Goal: Task Accomplishment & Management: Use online tool/utility

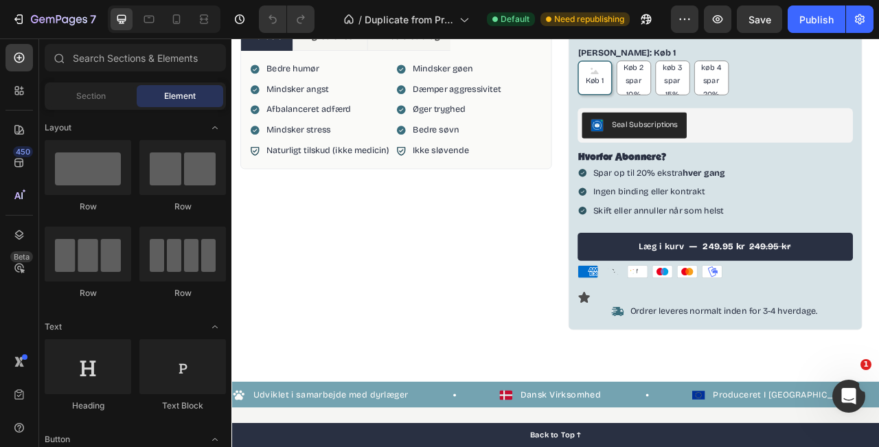
scroll to position [410, 0]
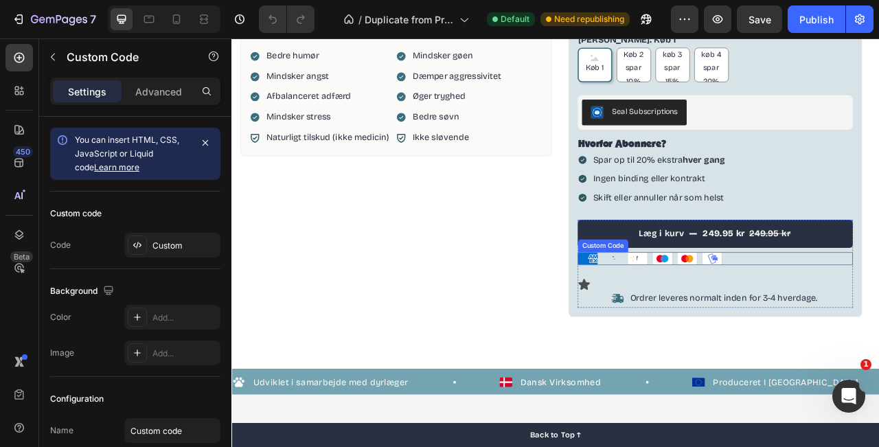
click at [718, 321] on icon "Apple Pay" at bounding box center [716, 318] width 26 height 16
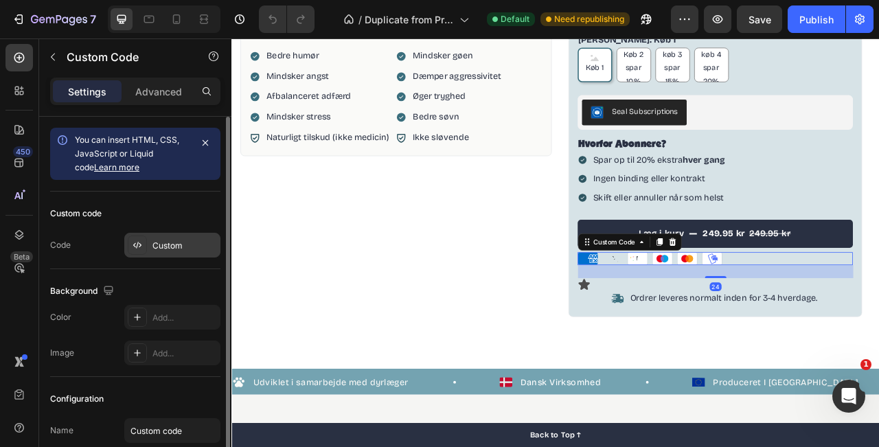
click at [155, 249] on div "Custom" at bounding box center [184, 246] width 65 height 12
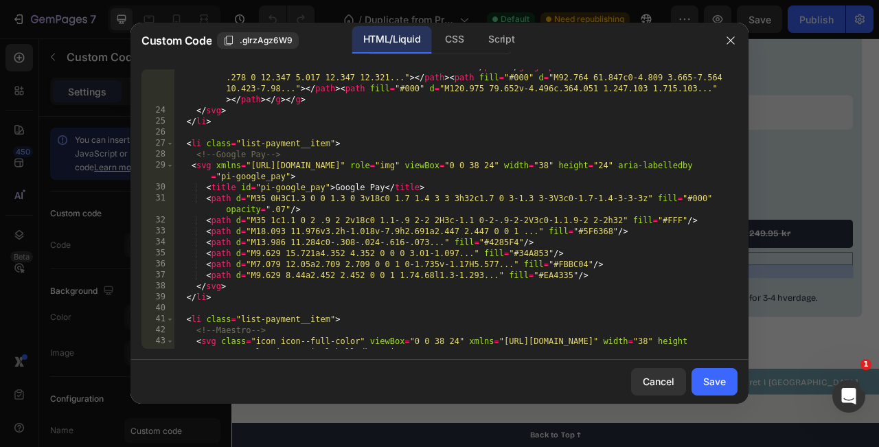
scroll to position [402, 0]
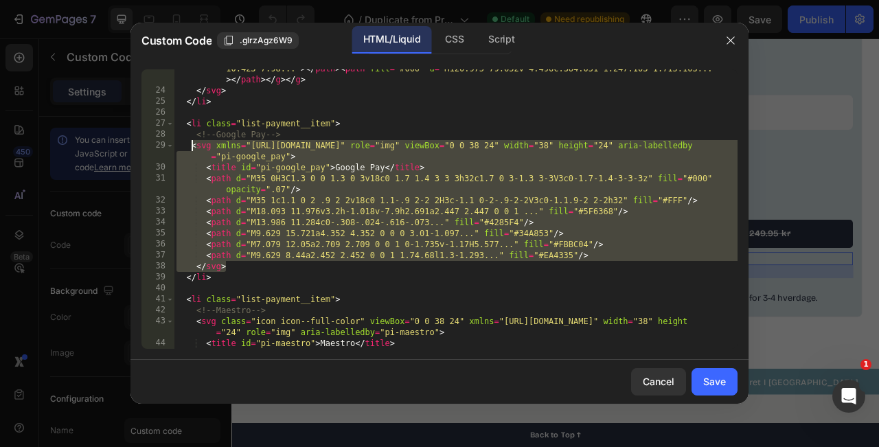
drag, startPoint x: 231, startPoint y: 266, endPoint x: 190, endPoint y: 148, distance: 125.1
click at [190, 148] on div "< g > < g > < path fill = "#000" d = "M43.508 35.77c1.404-1.755 2.356-4.112 2.1…" at bounding box center [456, 202] width 564 height 345
paste textarea "</svg"
type textarea "</svg>"
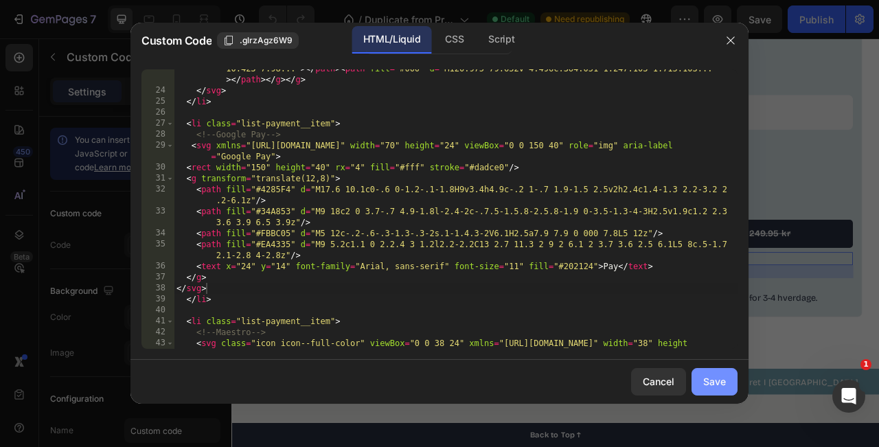
click at [714, 383] on div "Save" at bounding box center [714, 381] width 23 height 14
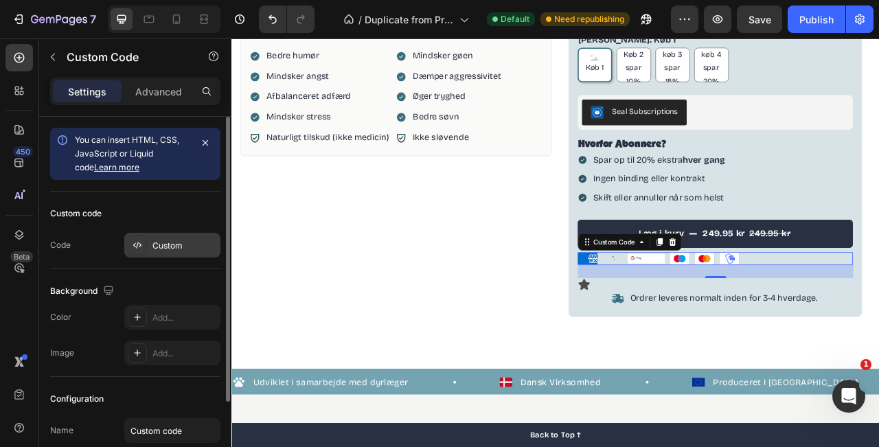
click at [170, 243] on div "Custom" at bounding box center [184, 246] width 65 height 12
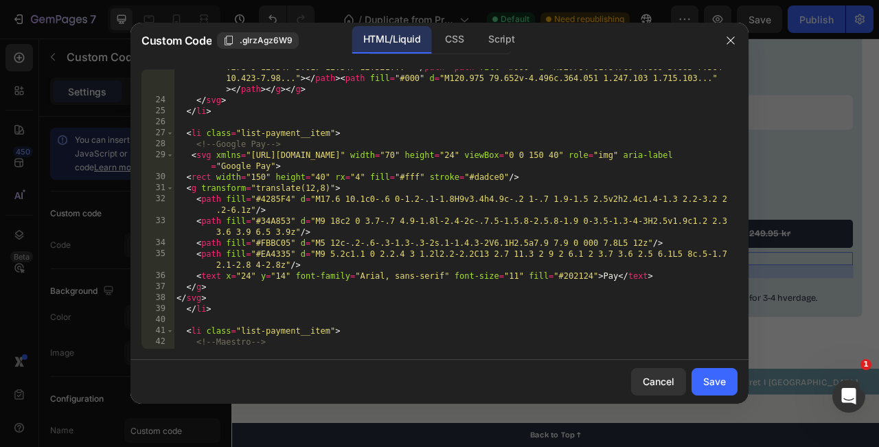
scroll to position [401, 0]
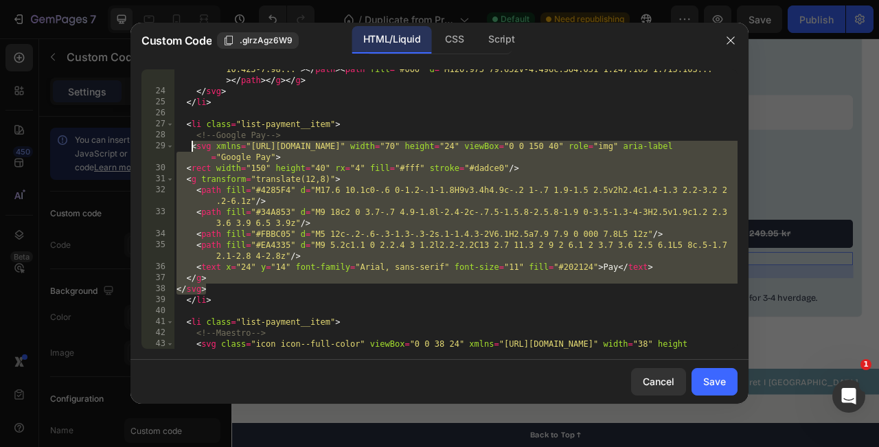
drag, startPoint x: 212, startPoint y: 293, endPoint x: 192, endPoint y: 145, distance: 149.1
click at [192, 145] on div "< g > < g > < path fill = "#000" d = "M43.508 35.77c1.404-1.755 2.356-4.112 2.1…" at bounding box center [456, 209] width 564 height 356
type textarea "<svg xmlns="[URL][DOMAIN_NAME]" width="70" height="24" viewBox="0 0 150 40" rol…"
paste textarea
click at [243, 301] on div "< g > < g > < path fill = "#000" d = "M43.508 35.77c1.404-1.755 2.356-4.112 2.1…" at bounding box center [456, 209] width 564 height 356
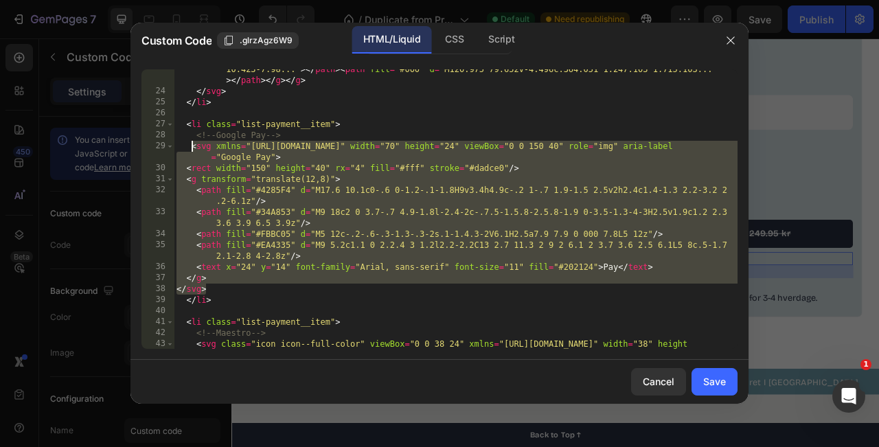
drag, startPoint x: 219, startPoint y: 284, endPoint x: 193, endPoint y: 148, distance: 139.1
click at [193, 148] on div "< g > < g > < path fill = "#000" d = "M43.508 35.77c1.404-1.755 2.356-4.112 2.1…" at bounding box center [456, 209] width 564 height 356
type textarea "<svg xmlns="[URL][DOMAIN_NAME]" width="70" height="24" viewBox="0 0 150 40" rol…"
paste textarea
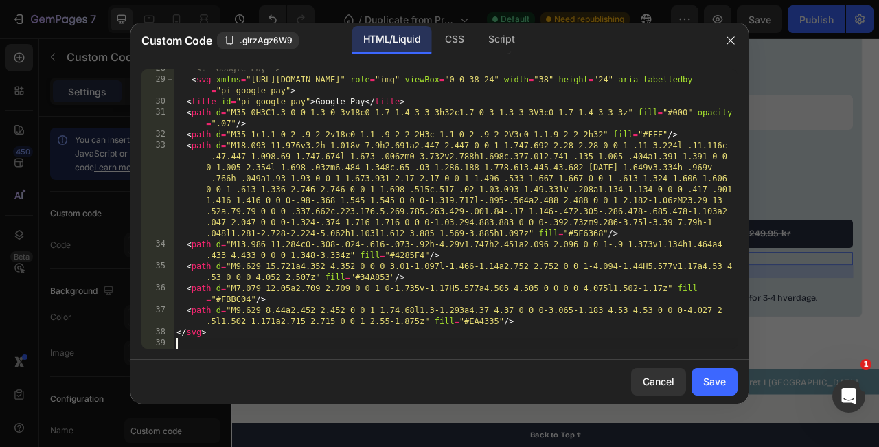
scroll to position [468, 0]
click at [710, 383] on div "Save" at bounding box center [714, 381] width 23 height 14
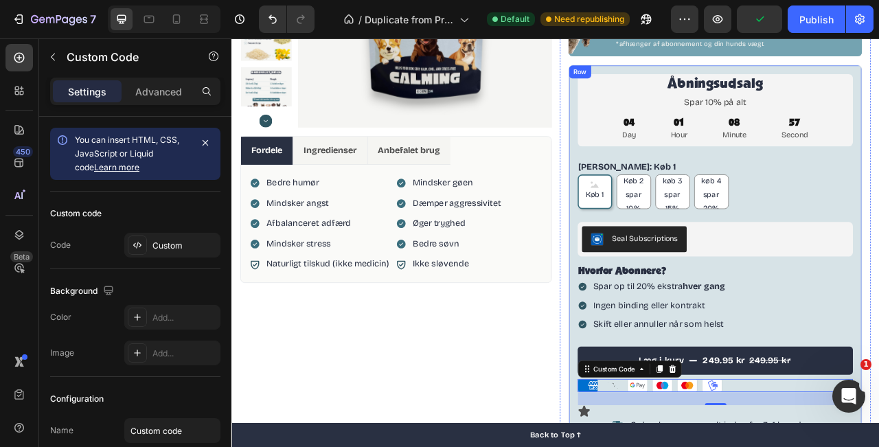
scroll to position [227, 0]
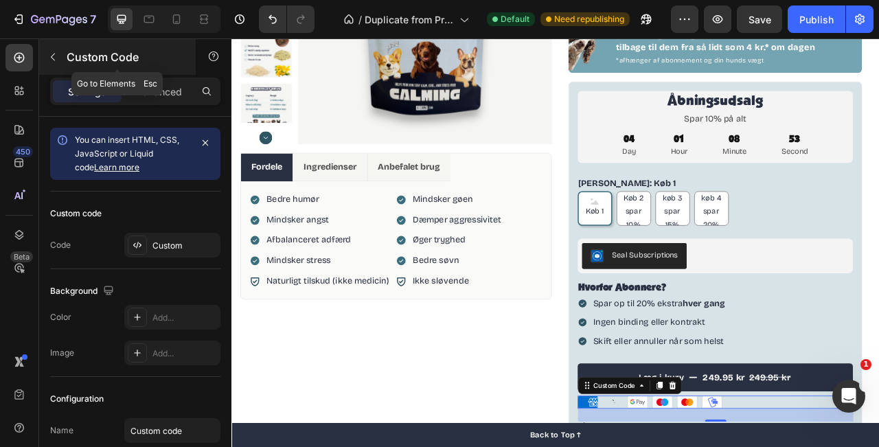
click at [66, 62] on div "Custom Code" at bounding box center [117, 57] width 157 height 36
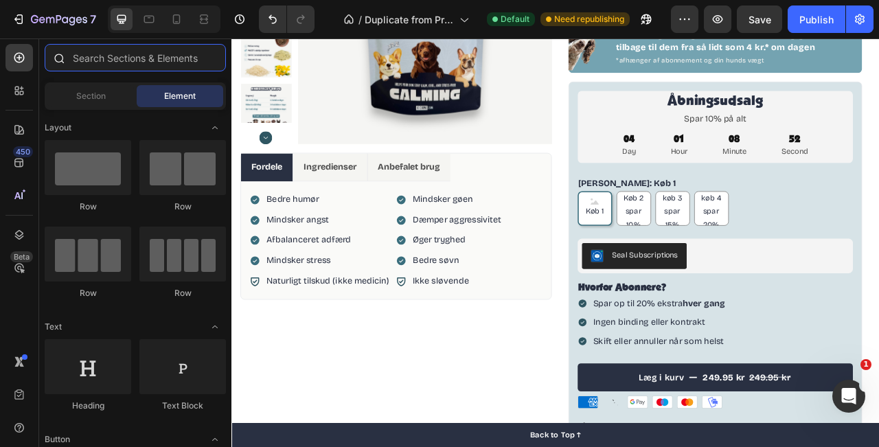
click at [101, 67] on input "text" at bounding box center [135, 57] width 181 height 27
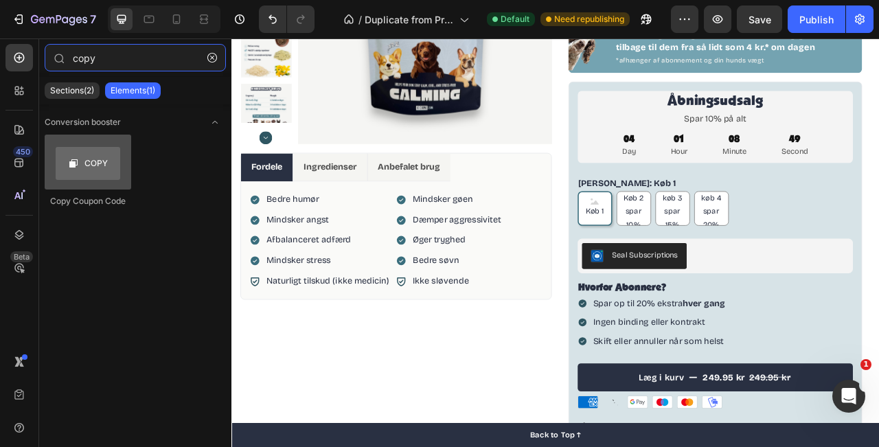
type input "copy"
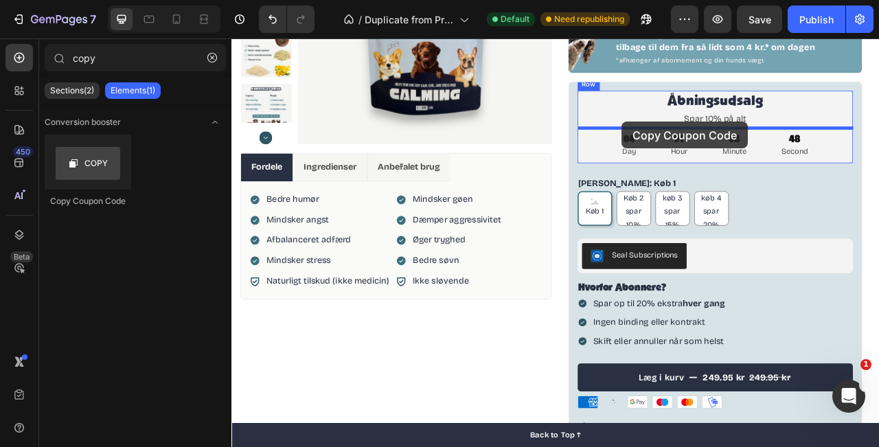
drag, startPoint x: 303, startPoint y: 185, endPoint x: 741, endPoint y: 144, distance: 440.1
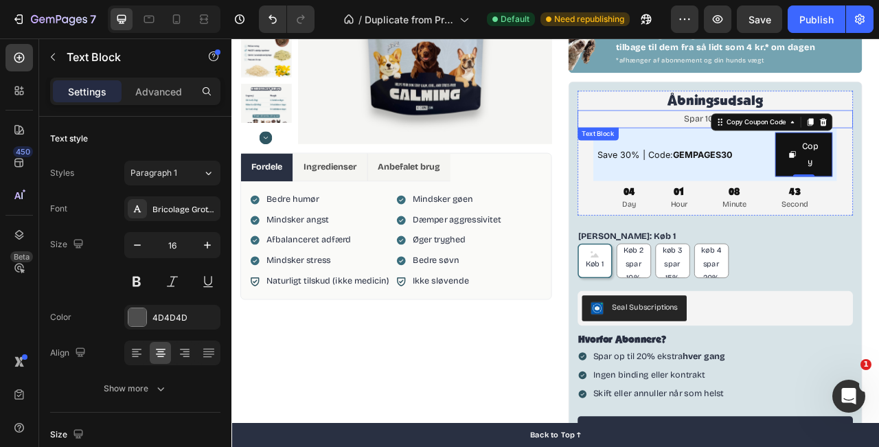
click at [817, 139] on p "Spar 10% på alt" at bounding box center [847, 141] width 348 height 20
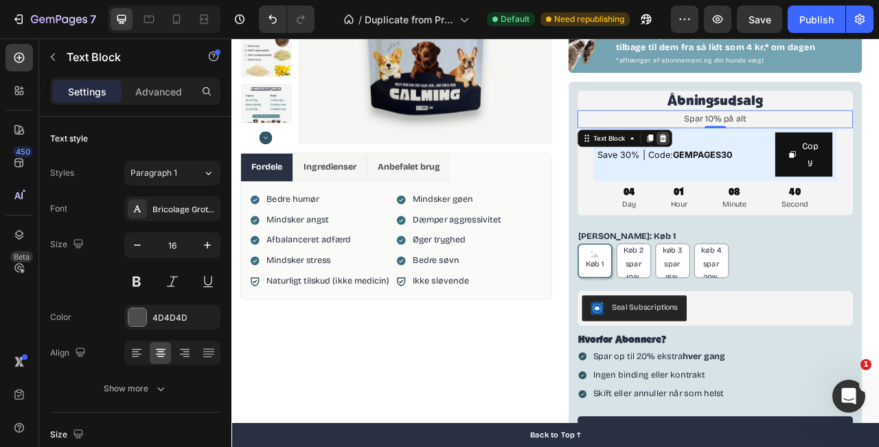
click at [782, 166] on icon at bounding box center [779, 166] width 9 height 10
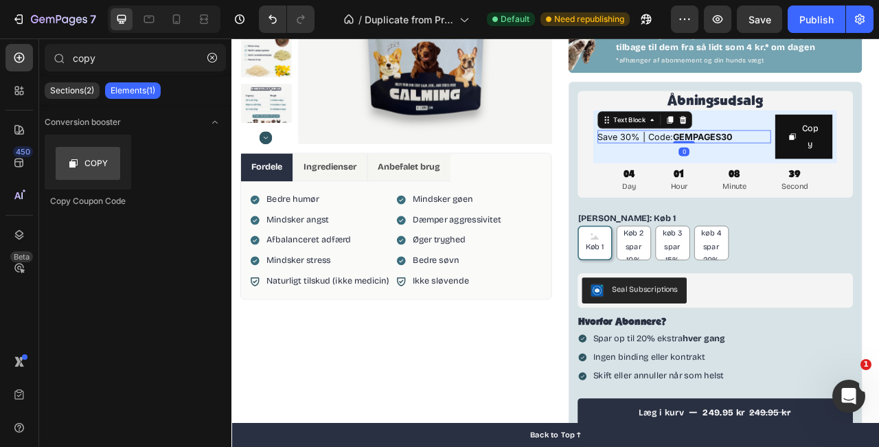
click at [734, 164] on span "Save 30% | Code: GEMPAGES30" at bounding box center [782, 164] width 171 height 14
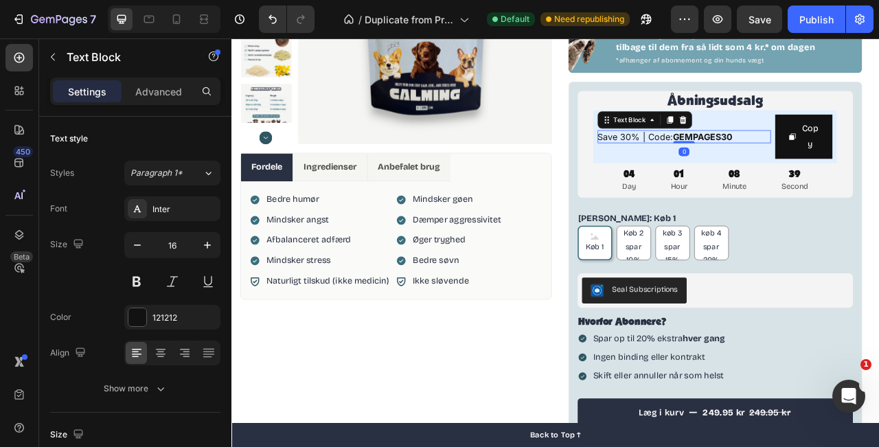
click at [734, 164] on span "Save 30% | Code: GEMPAGES30" at bounding box center [782, 164] width 171 height 14
click at [865, 158] on strong "GEMPAGES30" at bounding box center [831, 164] width 76 height 14
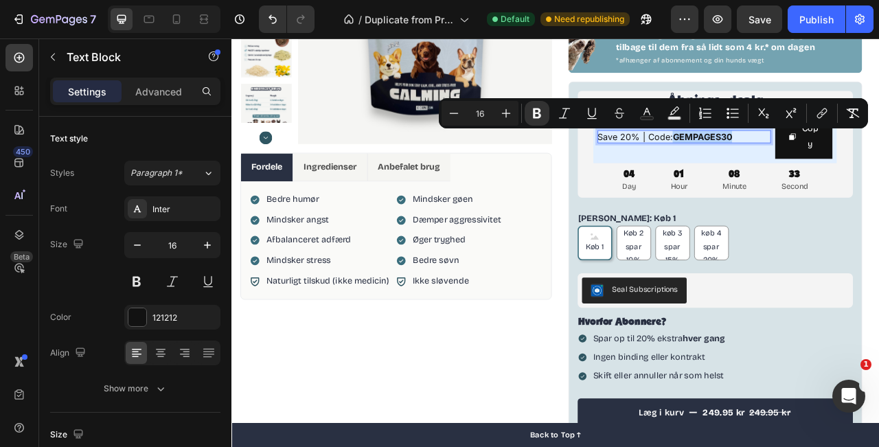
drag, startPoint x: 878, startPoint y: 159, endPoint x: 793, endPoint y: 159, distance: 84.5
click at [793, 159] on p "Save 20% | Code: GEMPAGES30" at bounding box center [807, 163] width 220 height 16
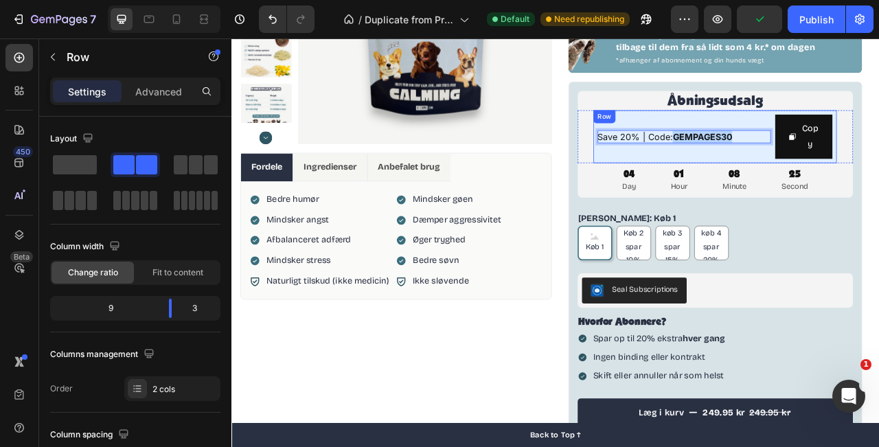
click at [878, 179] on div "Save 20% | Code: GEMPAGES30 Text Block 0" at bounding box center [807, 163] width 220 height 56
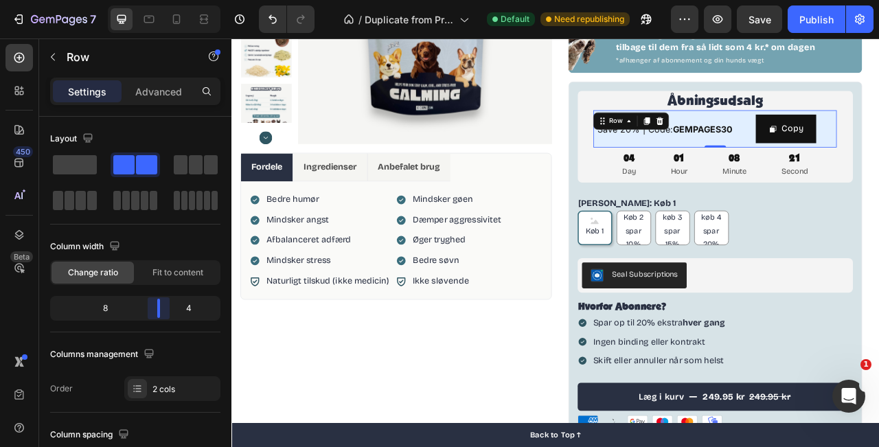
drag, startPoint x: 168, startPoint y: 306, endPoint x: 161, endPoint y: 306, distance: 6.9
click at [161, 0] on body "7 / Duplicate from Product Page - [DATE] 15:41:40 Default Need republishing Pre…" at bounding box center [439, 0] width 879 height 0
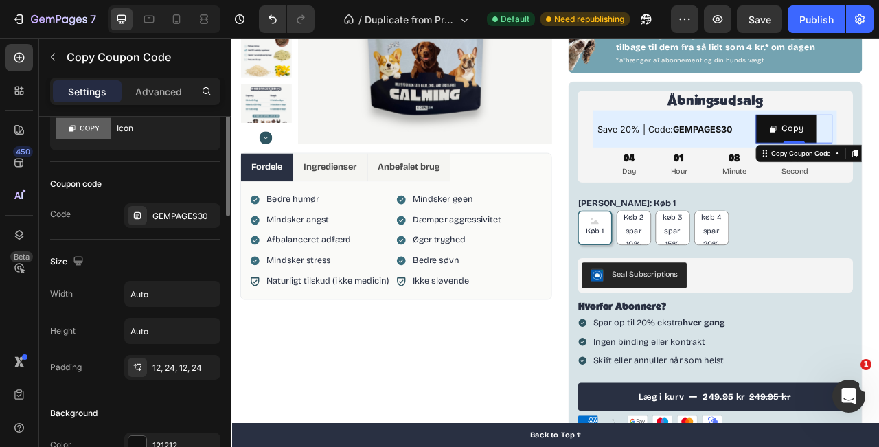
scroll to position [33, 0]
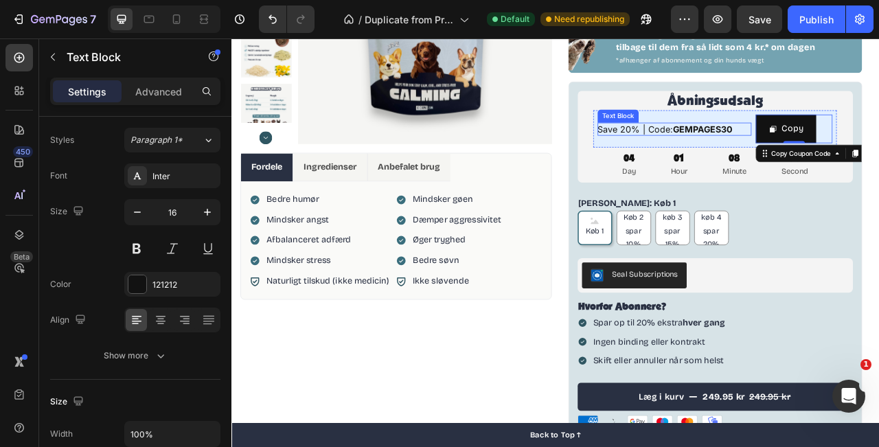
click at [842, 160] on p "Save 20% | Code: GEMPAGES30" at bounding box center [795, 154] width 196 height 16
